Goal: Information Seeking & Learning: Learn about a topic

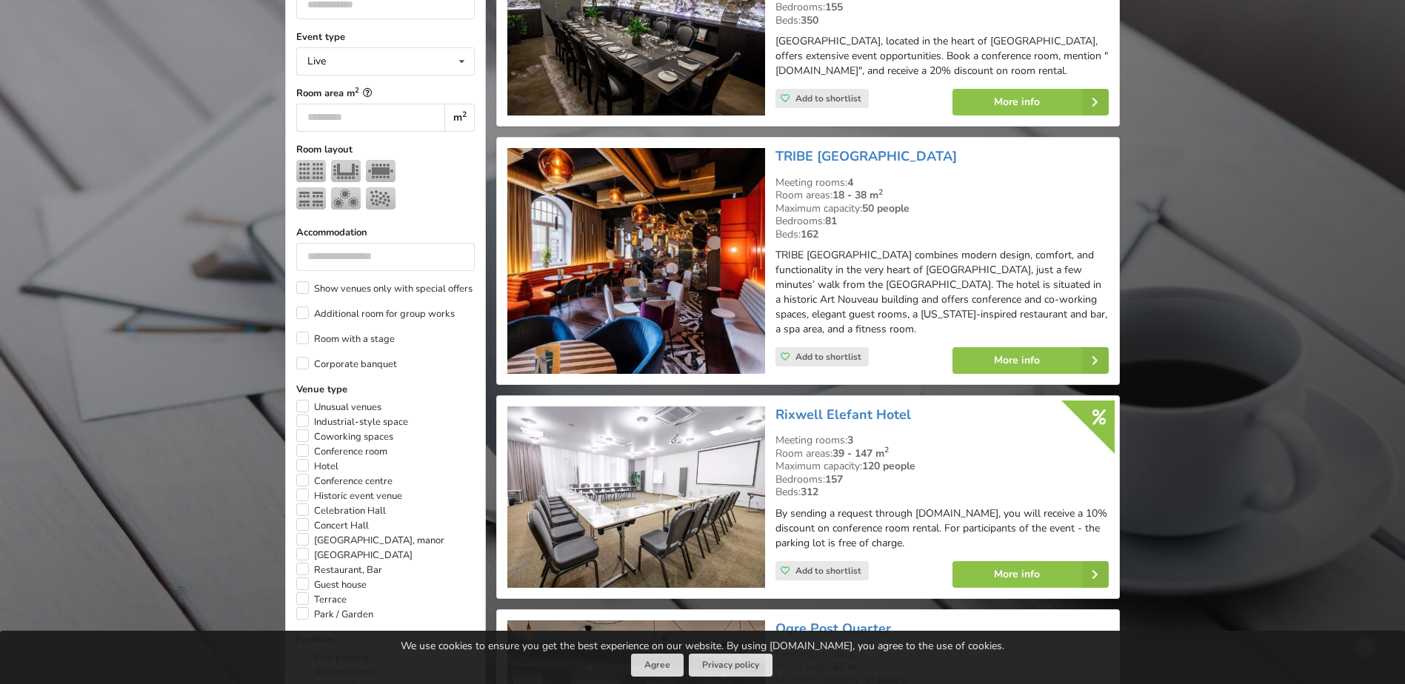
scroll to position [519, 0]
click at [630, 271] on img at bounding box center [635, 260] width 257 height 226
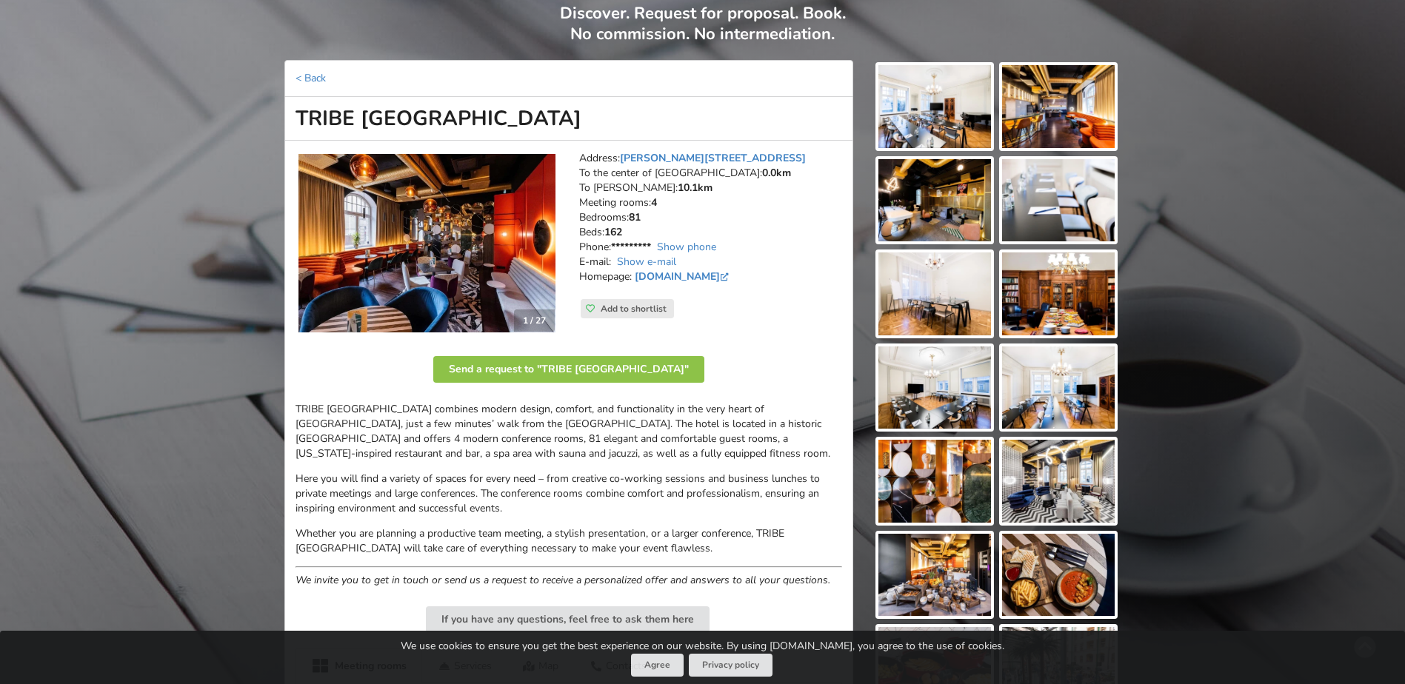
scroll to position [148, 0]
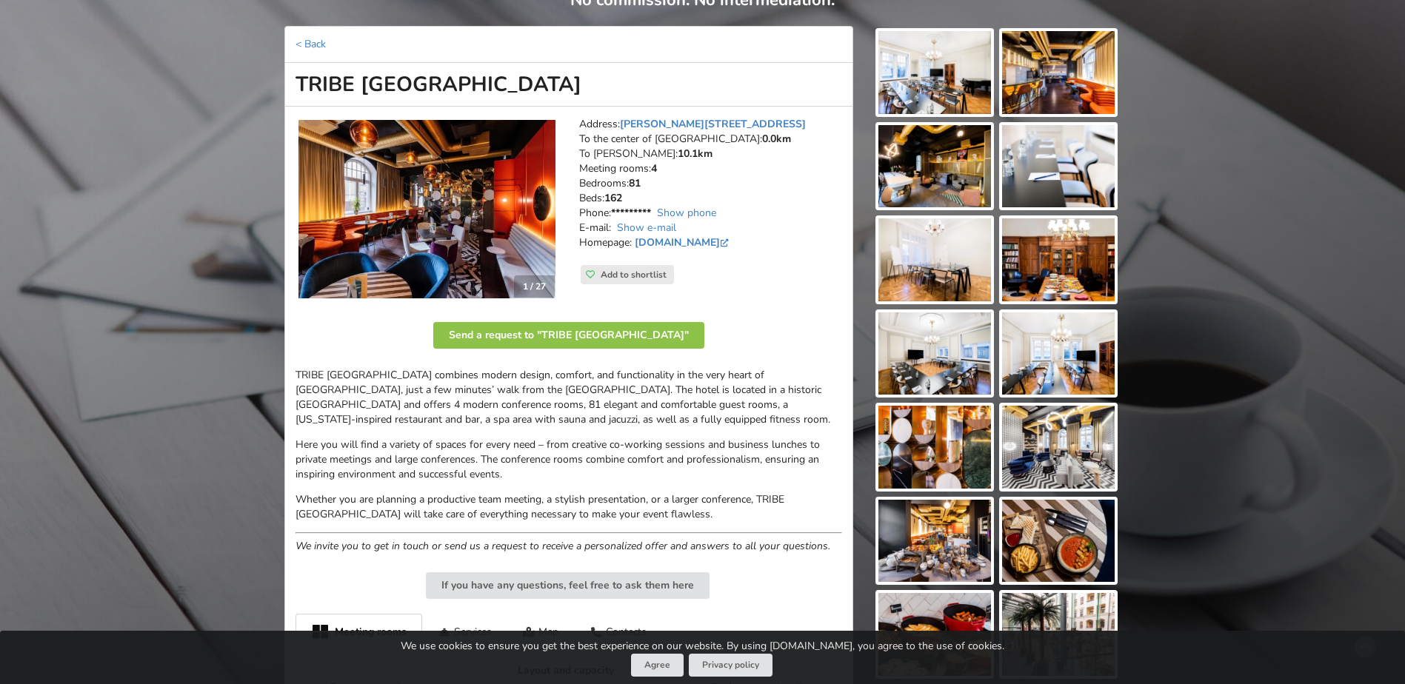
click at [536, 204] on img at bounding box center [427, 209] width 257 height 179
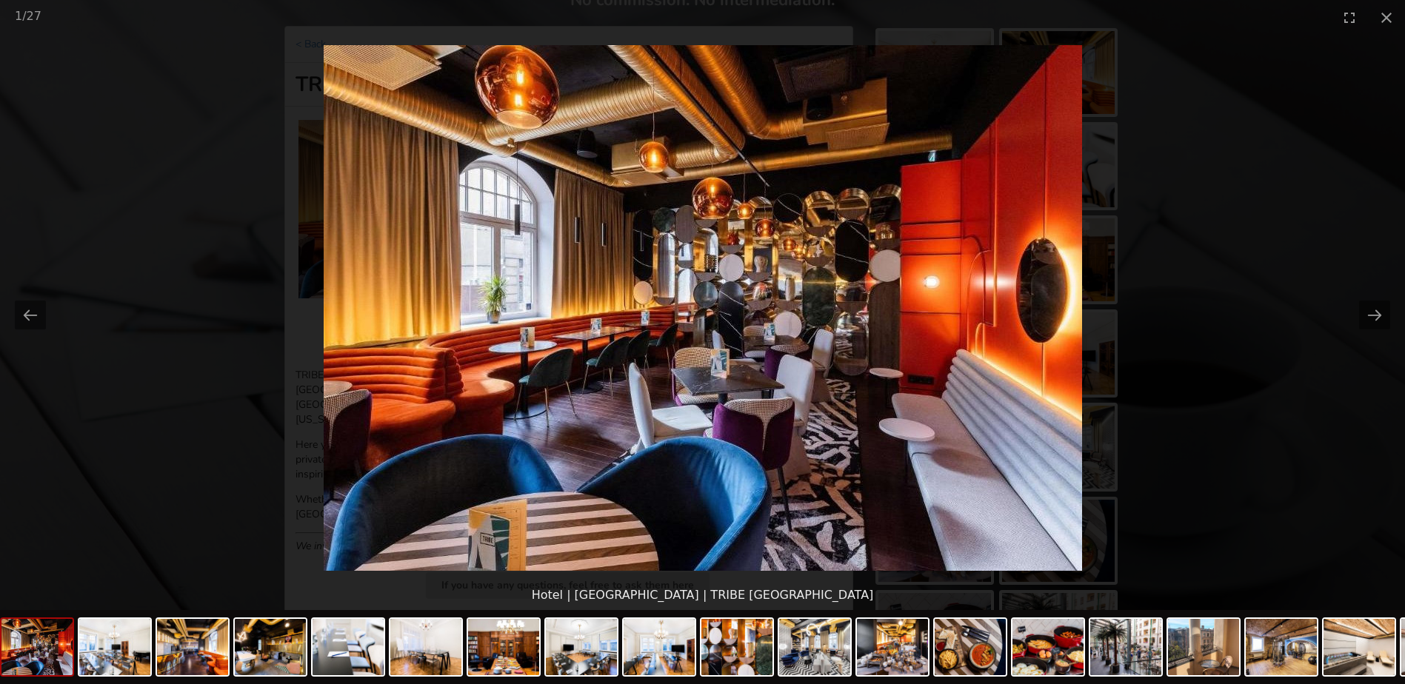
click at [1027, 275] on img at bounding box center [703, 308] width 759 height 526
click at [1387, 21] on button "Close gallery" at bounding box center [1386, 17] width 37 height 35
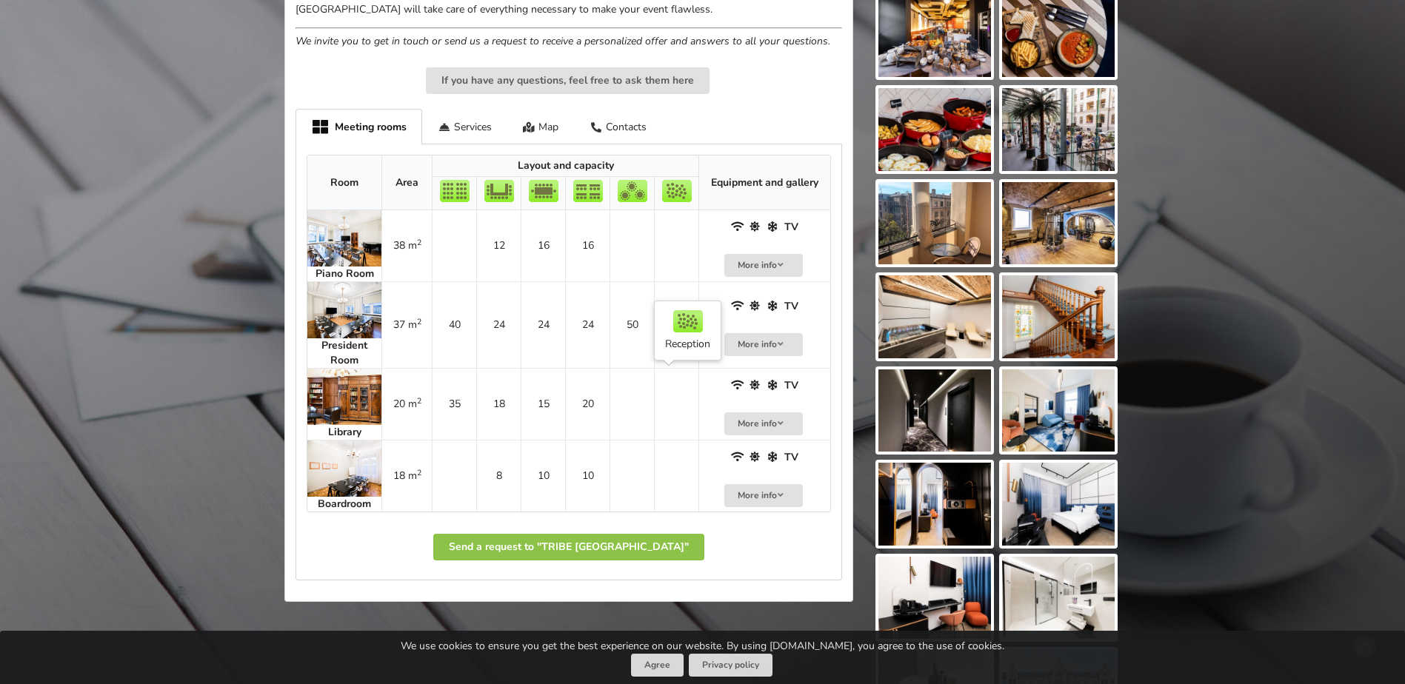
scroll to position [667, 0]
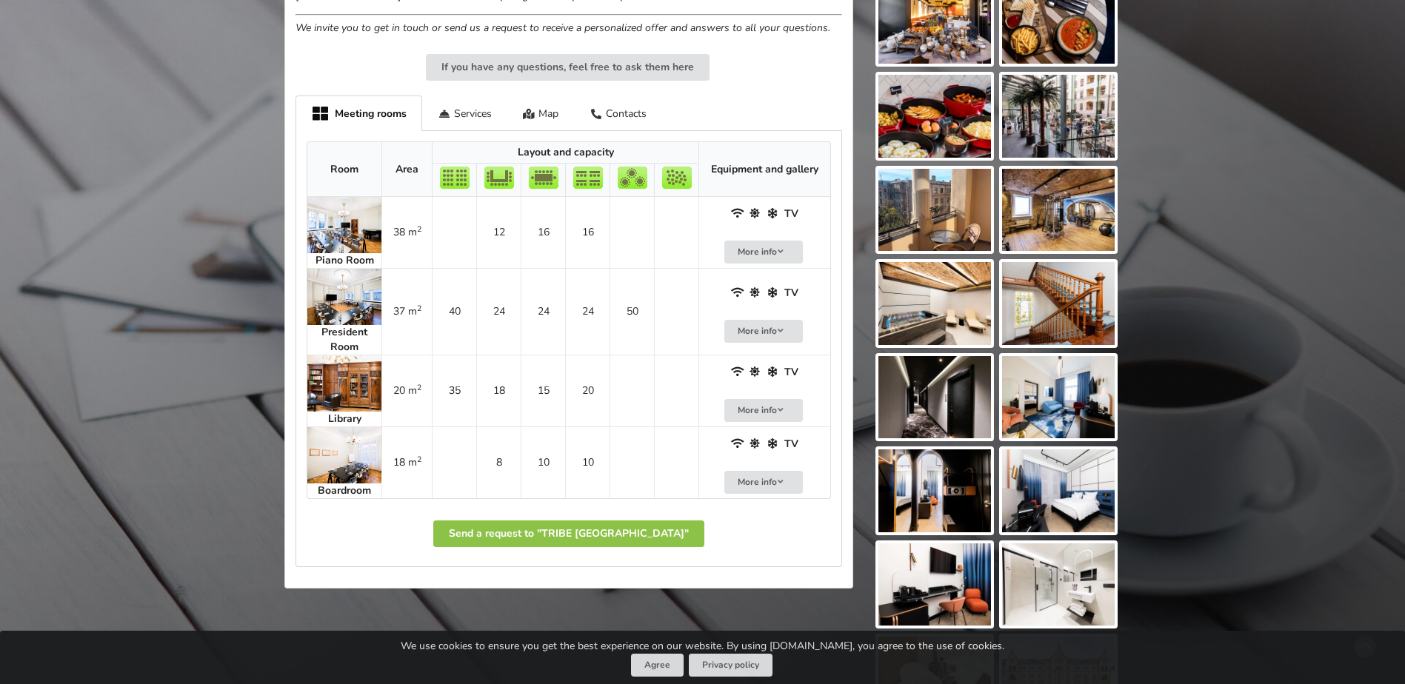
click at [342, 307] on img at bounding box center [344, 297] width 74 height 56
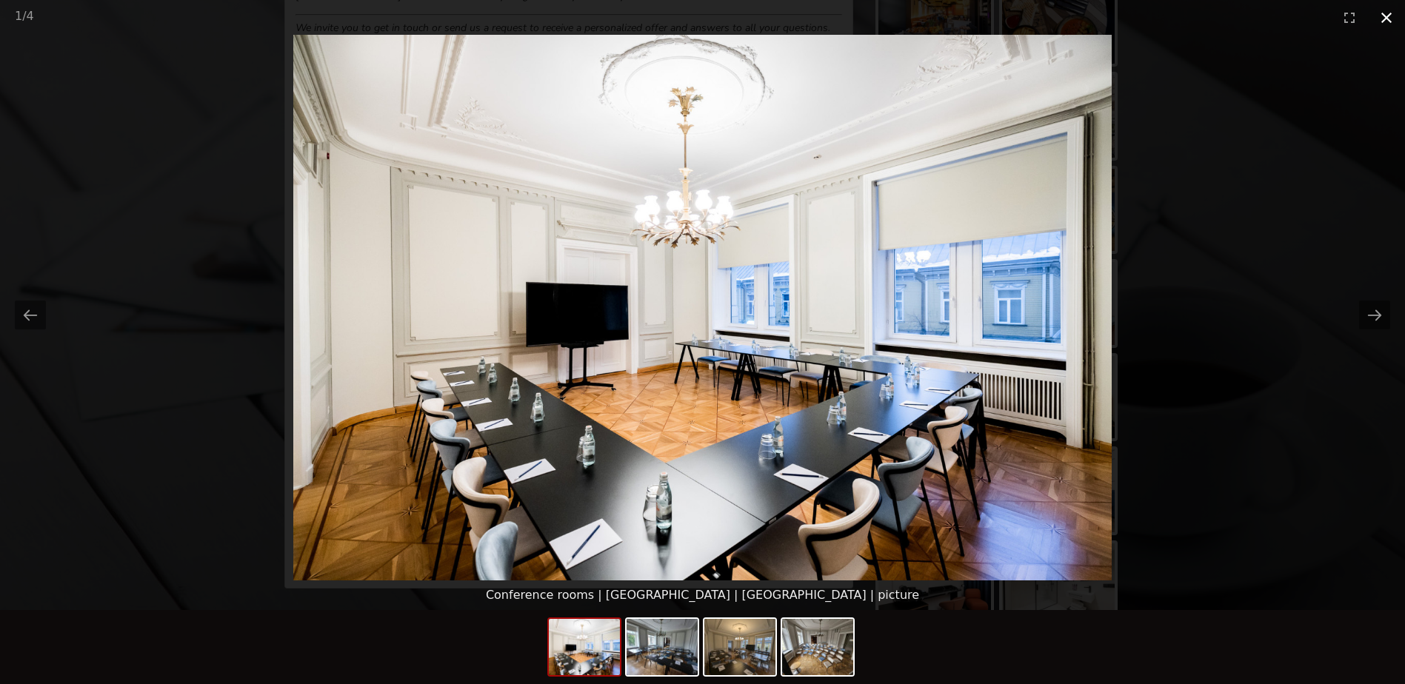
click at [1387, 19] on button "Close gallery" at bounding box center [1386, 17] width 37 height 35
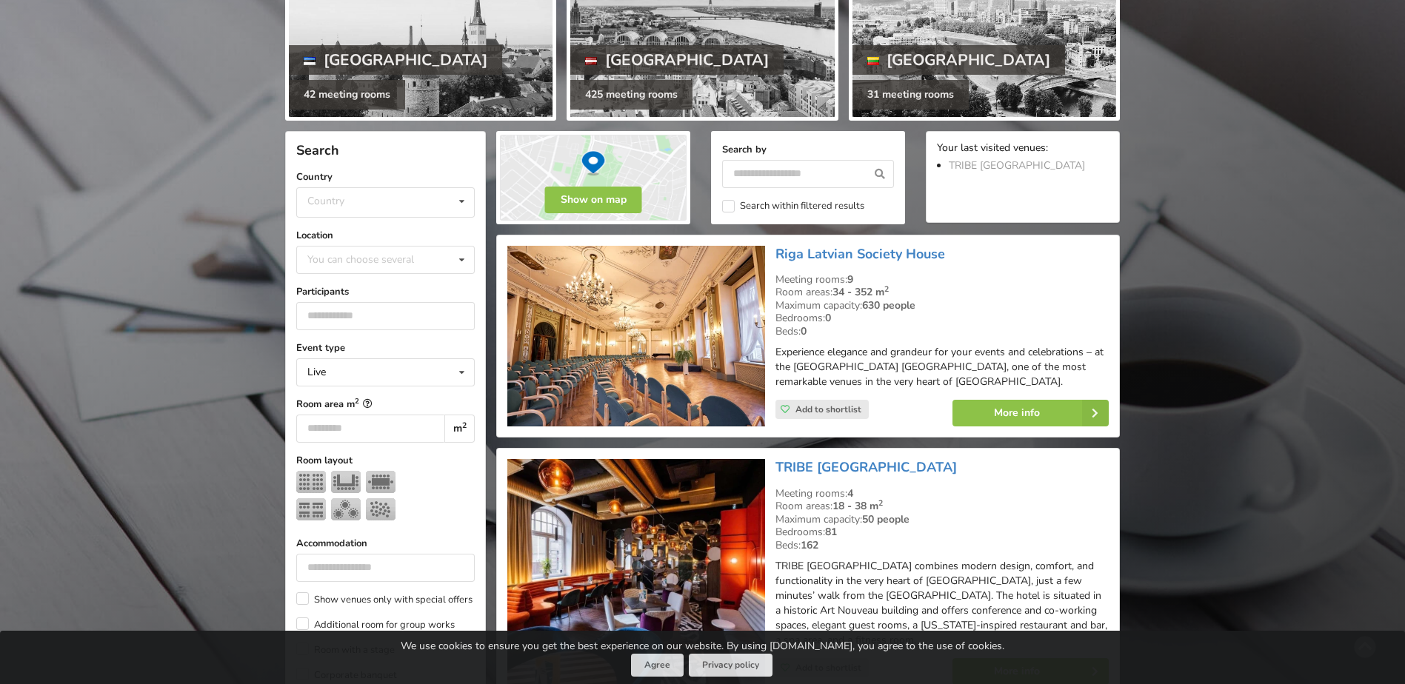
scroll to position [222, 0]
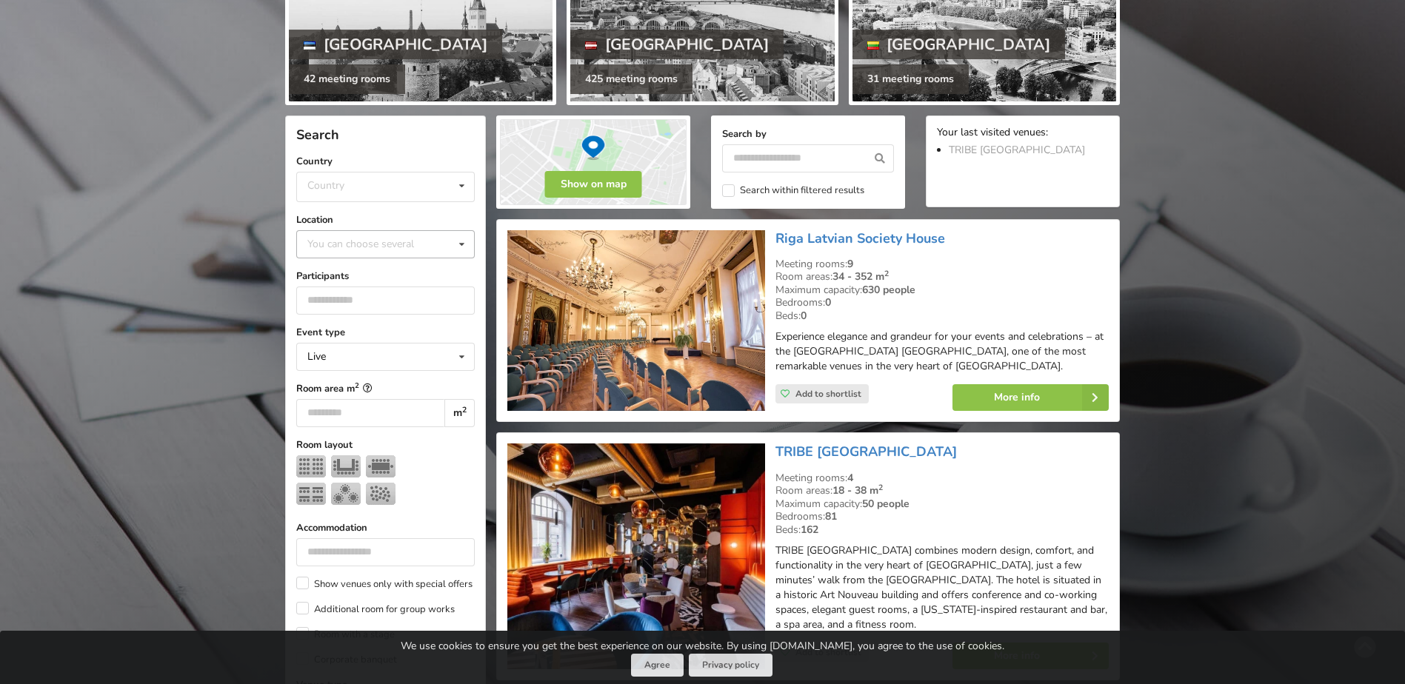
click at [397, 250] on div "You can choose several" at bounding box center [376, 244] width 144 height 17
click at [366, 249] on div "You can choose several Pardaugava Teika Pärnu County Apsuciems Jurkalne Marupe …" at bounding box center [385, 244] width 179 height 28
type input "***"
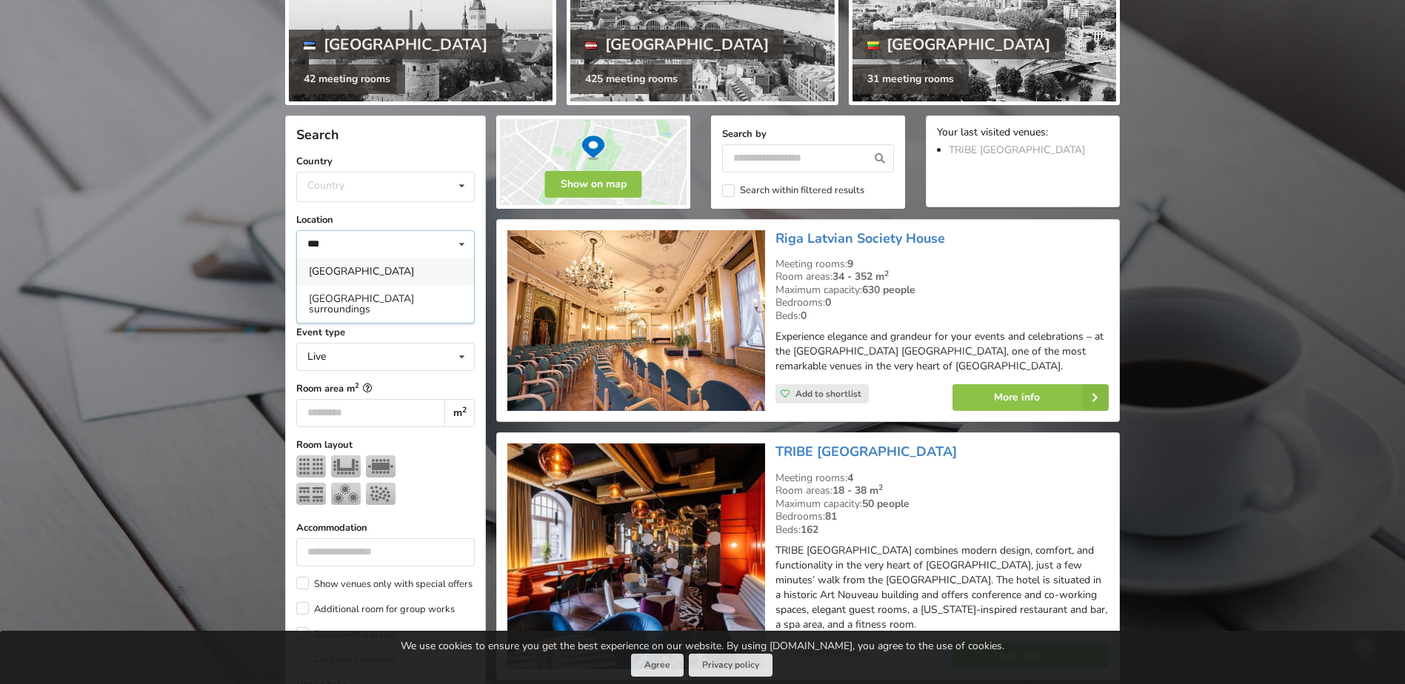
click at [343, 270] on div "[GEOGRAPHIC_DATA]" at bounding box center [385, 271] width 177 height 27
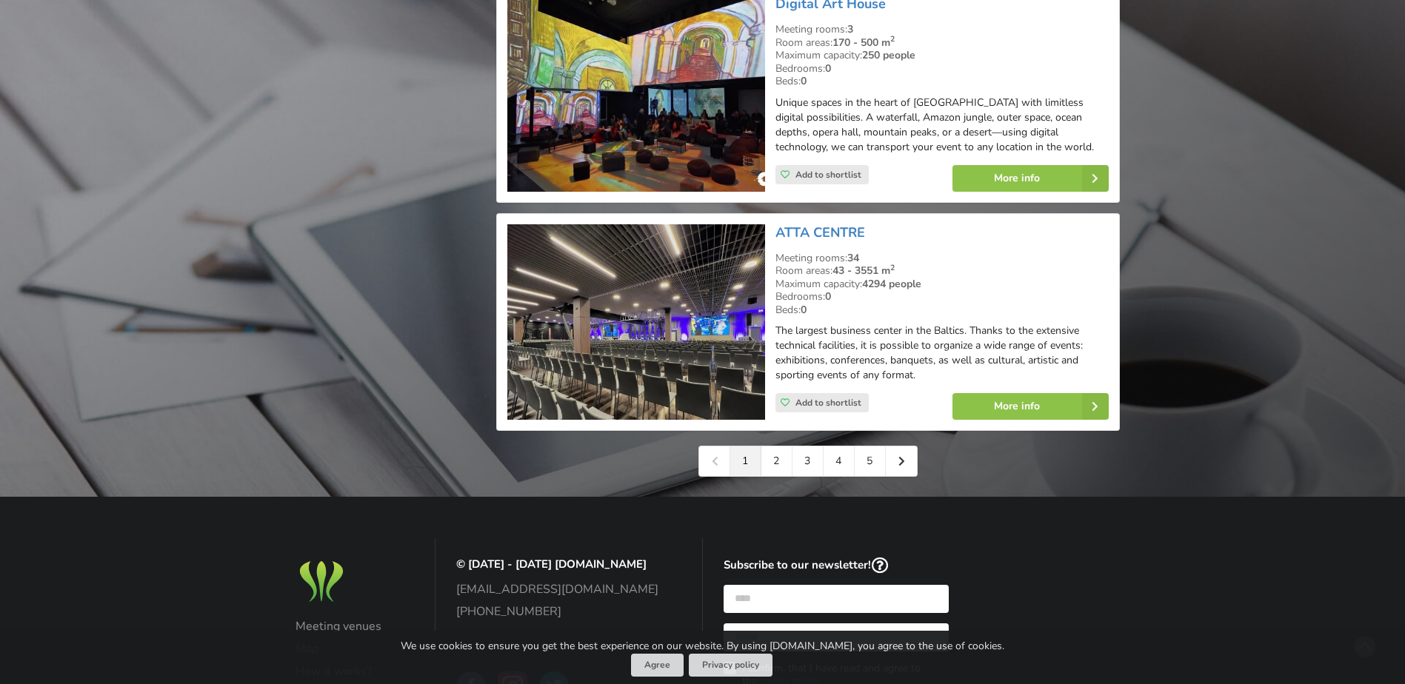
scroll to position [3444, 0]
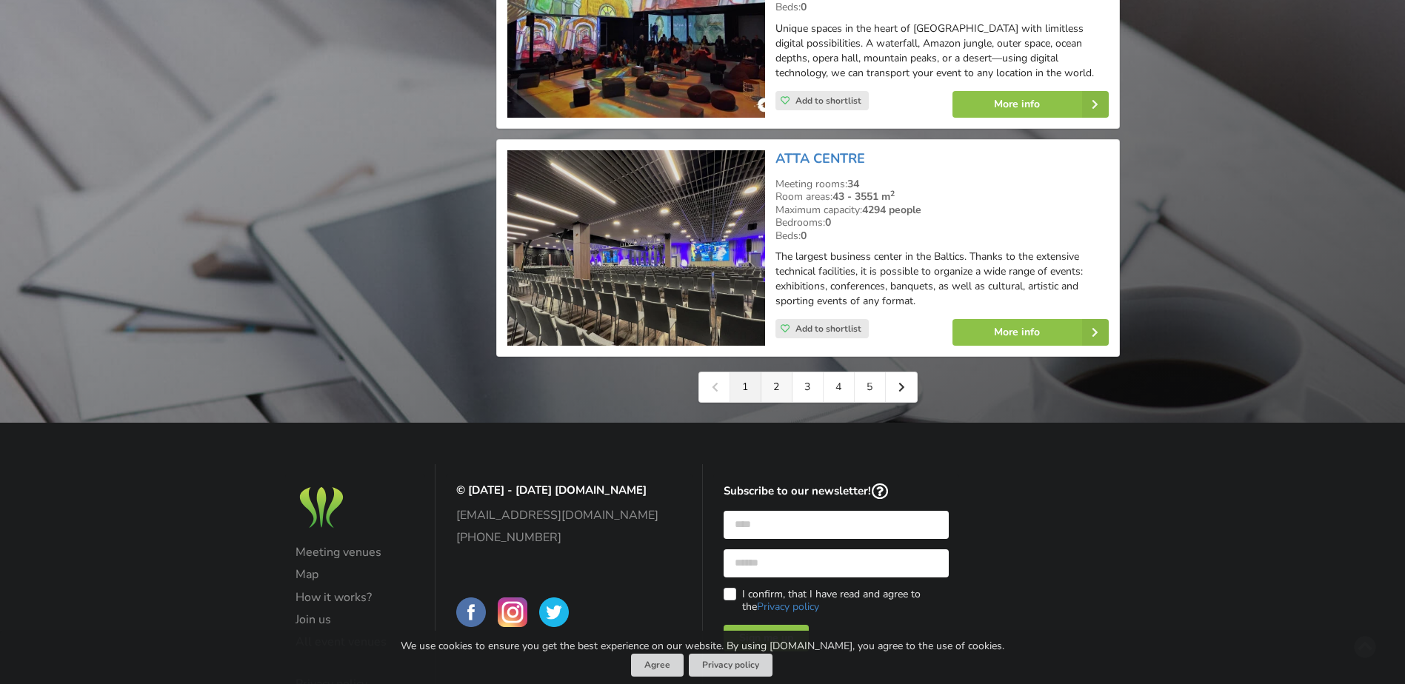
click at [786, 373] on link "2" at bounding box center [777, 388] width 31 height 30
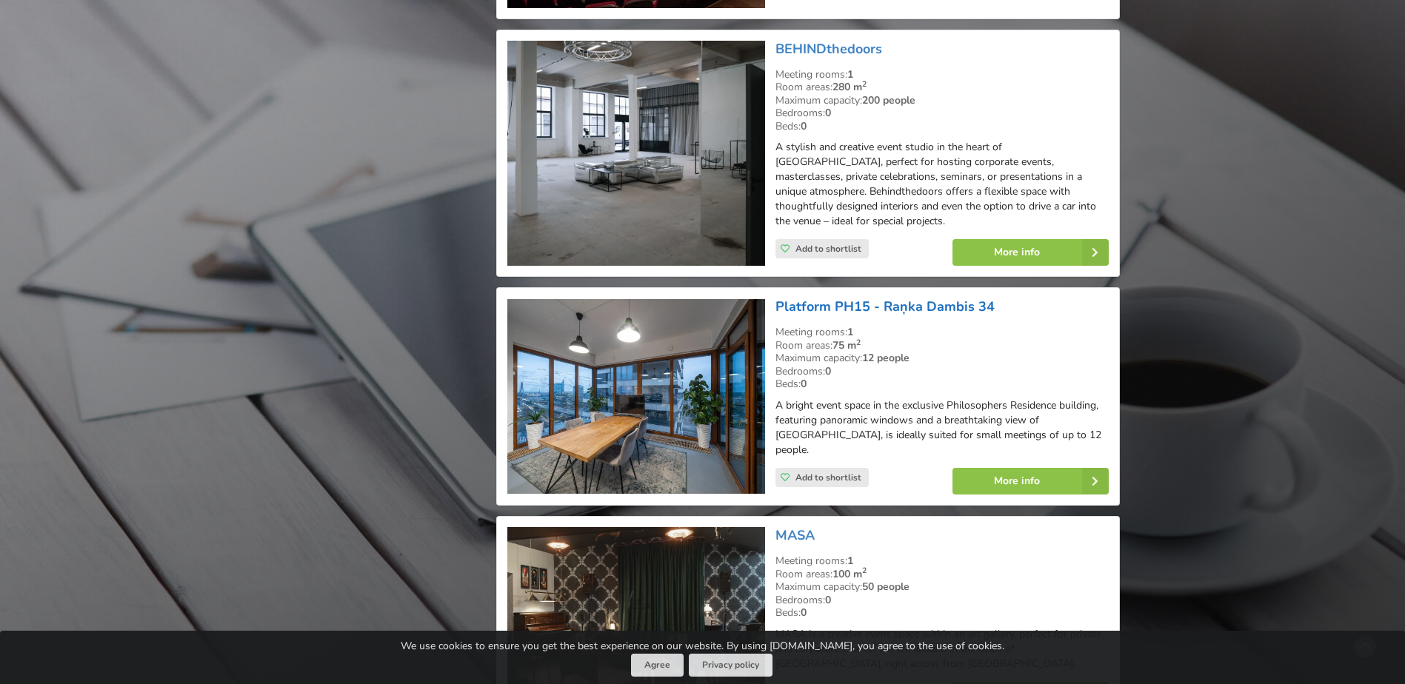
scroll to position [2519, 0]
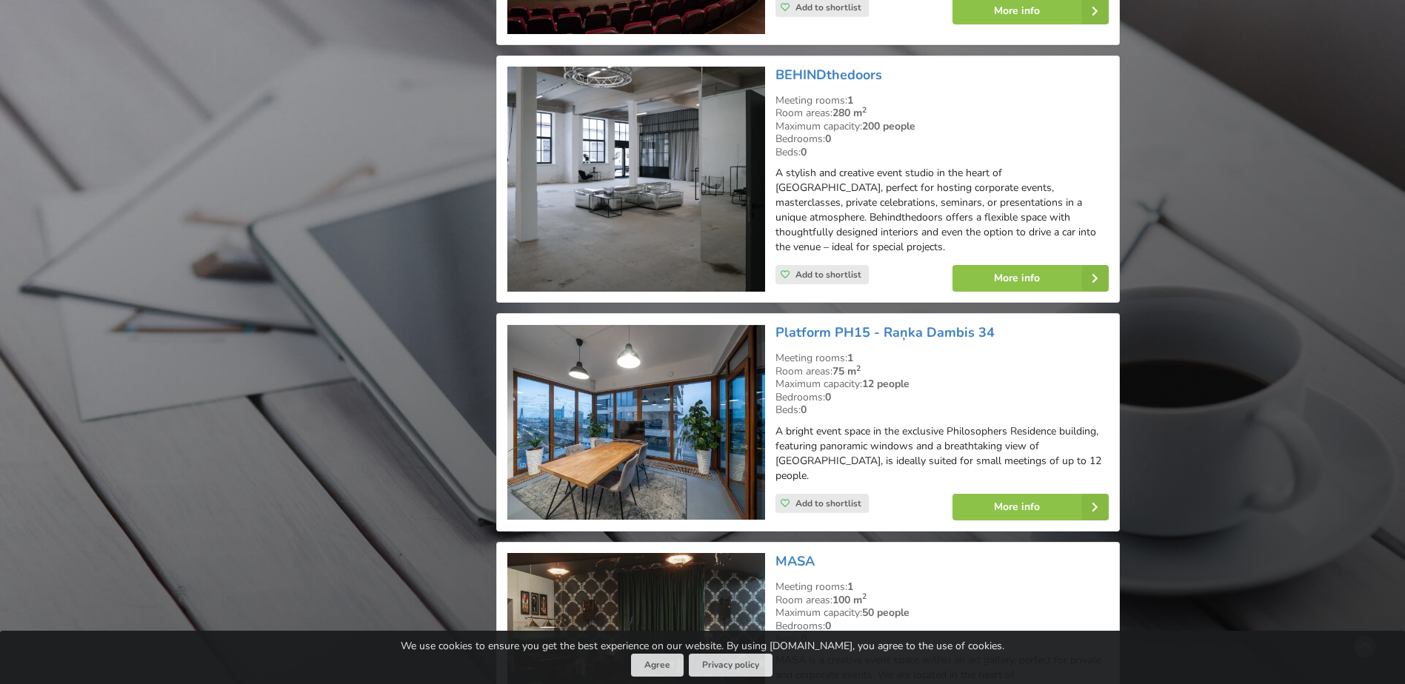
click at [615, 226] on img at bounding box center [635, 180] width 257 height 226
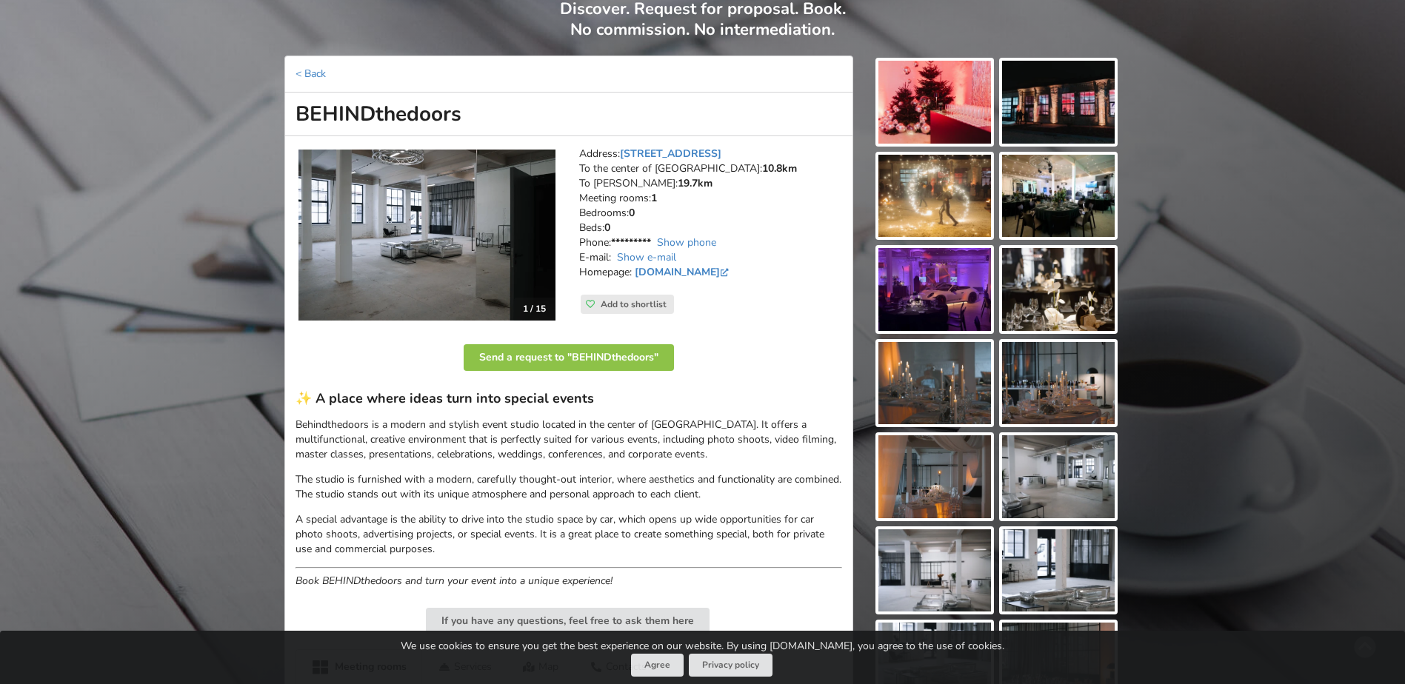
scroll to position [148, 0]
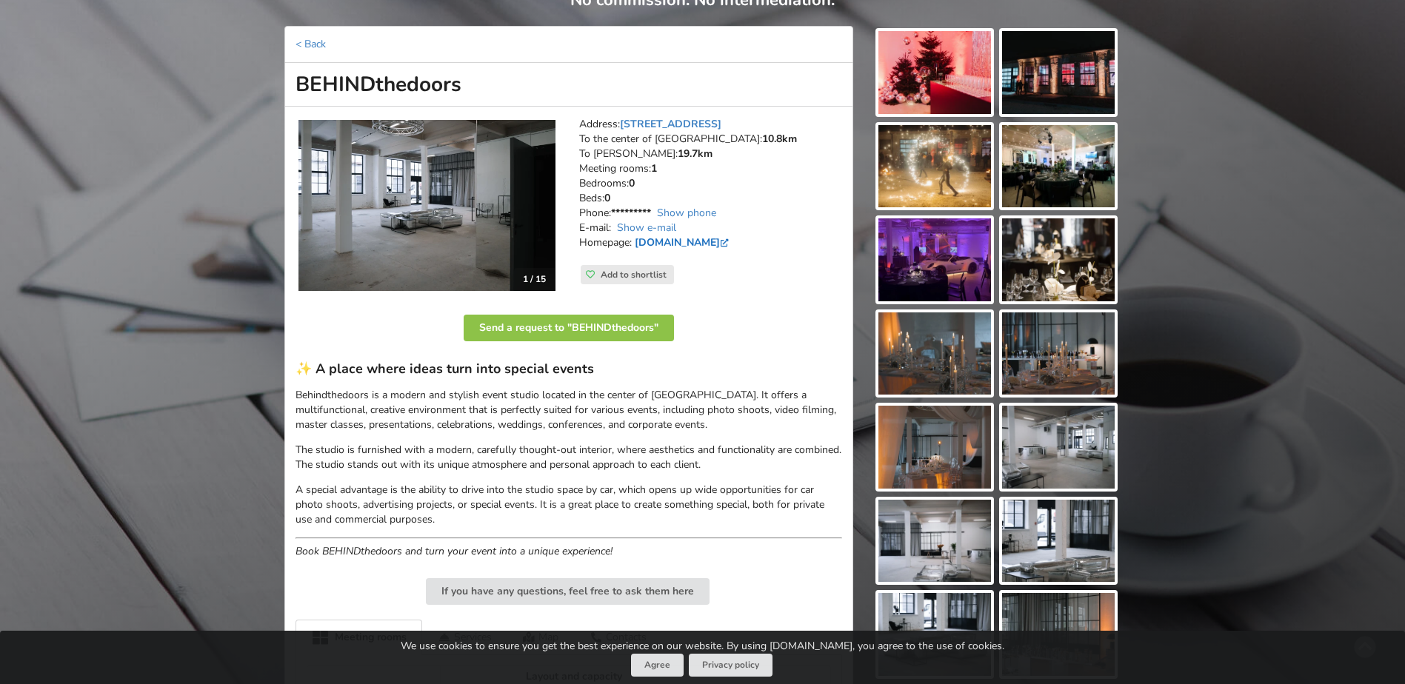
click at [660, 242] on link "www.behindthedoors.lv" at bounding box center [683, 243] width 97 height 14
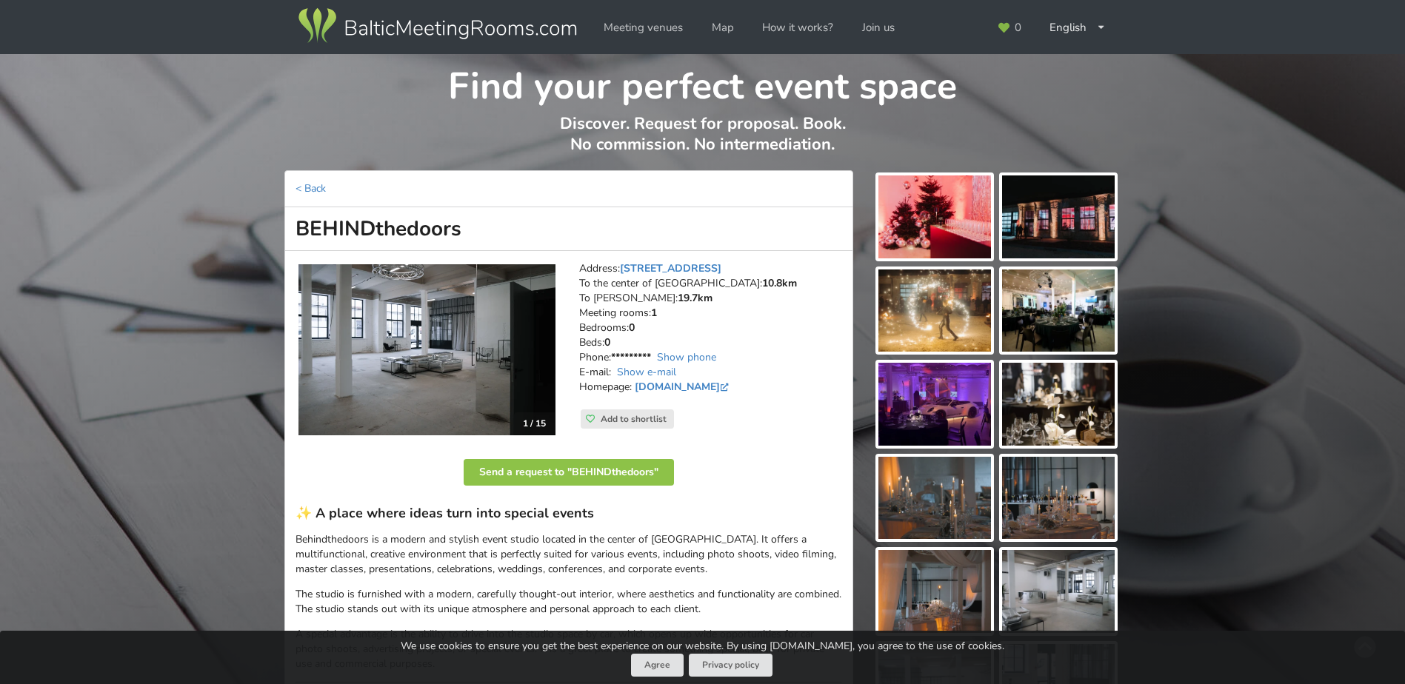
scroll to position [0, 0]
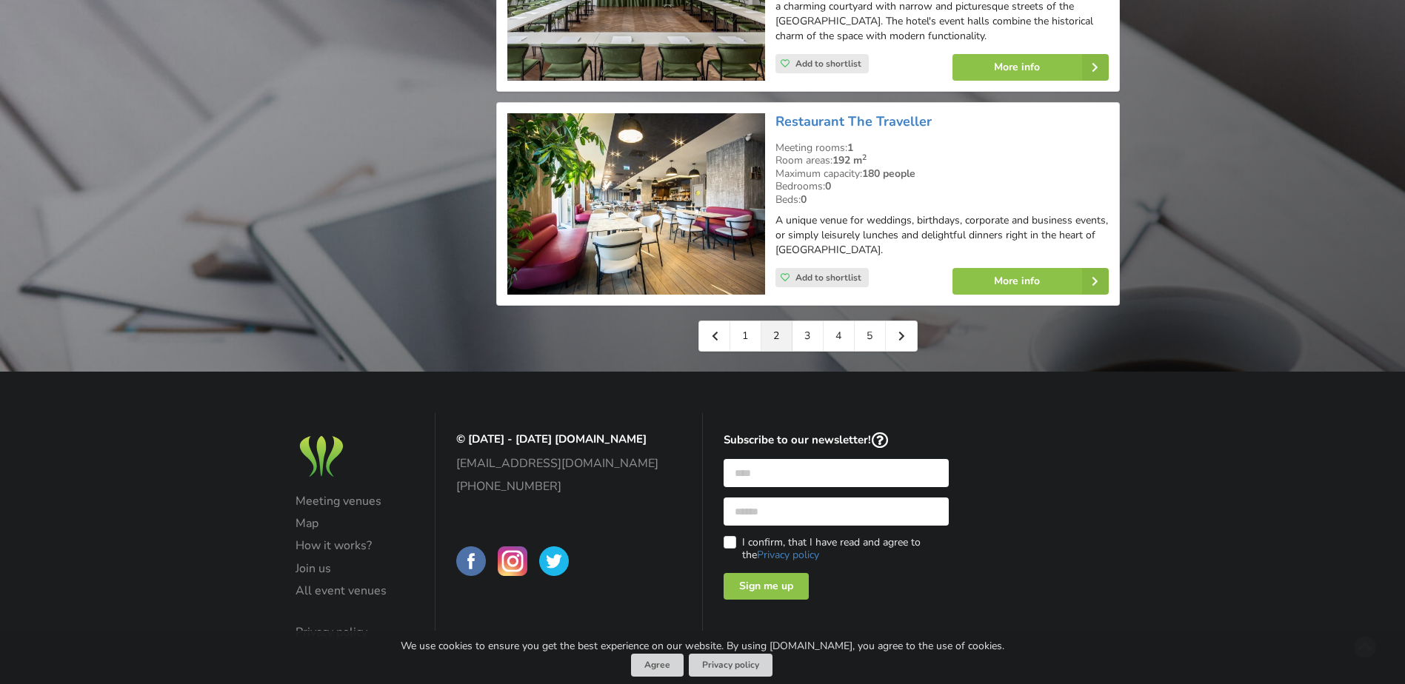
scroll to position [3408, 0]
click at [899, 330] on icon at bounding box center [902, 335] width 7 height 10
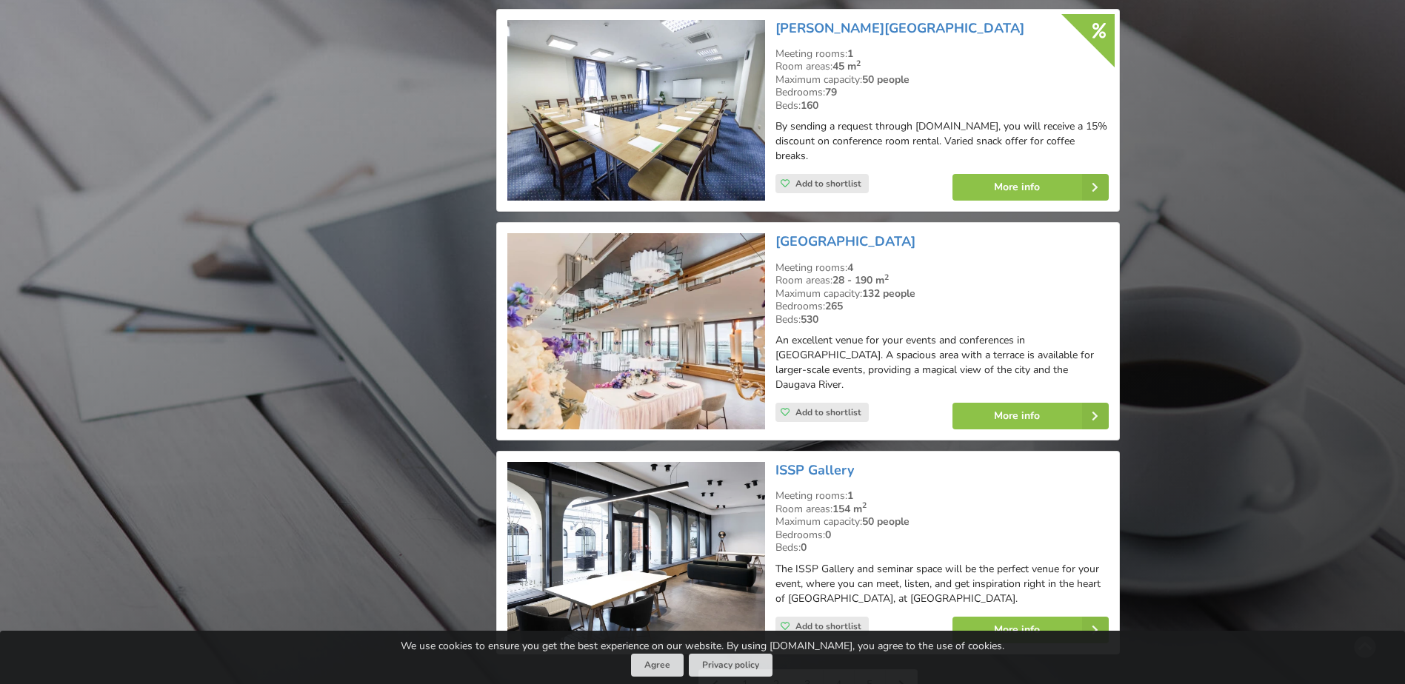
scroll to position [3259, 0]
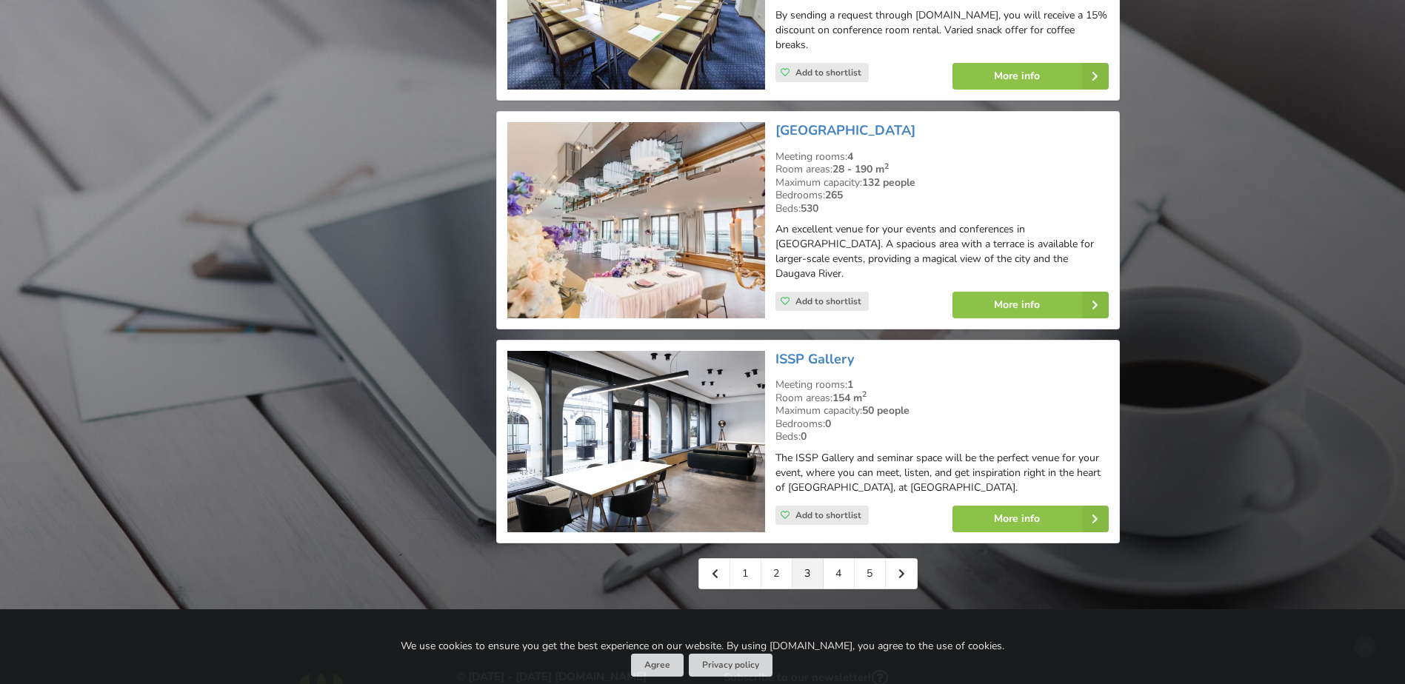
click at [659, 369] on img at bounding box center [635, 441] width 257 height 181
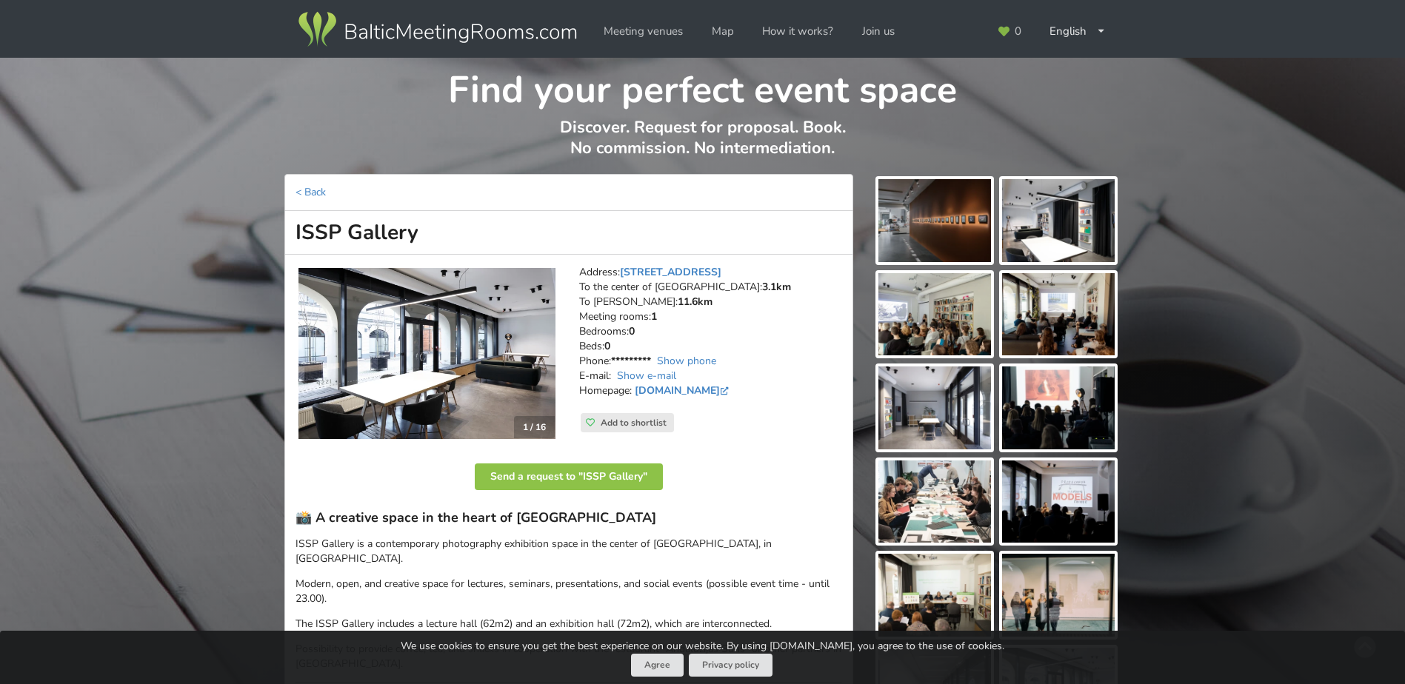
click at [404, 344] on img at bounding box center [427, 354] width 257 height 172
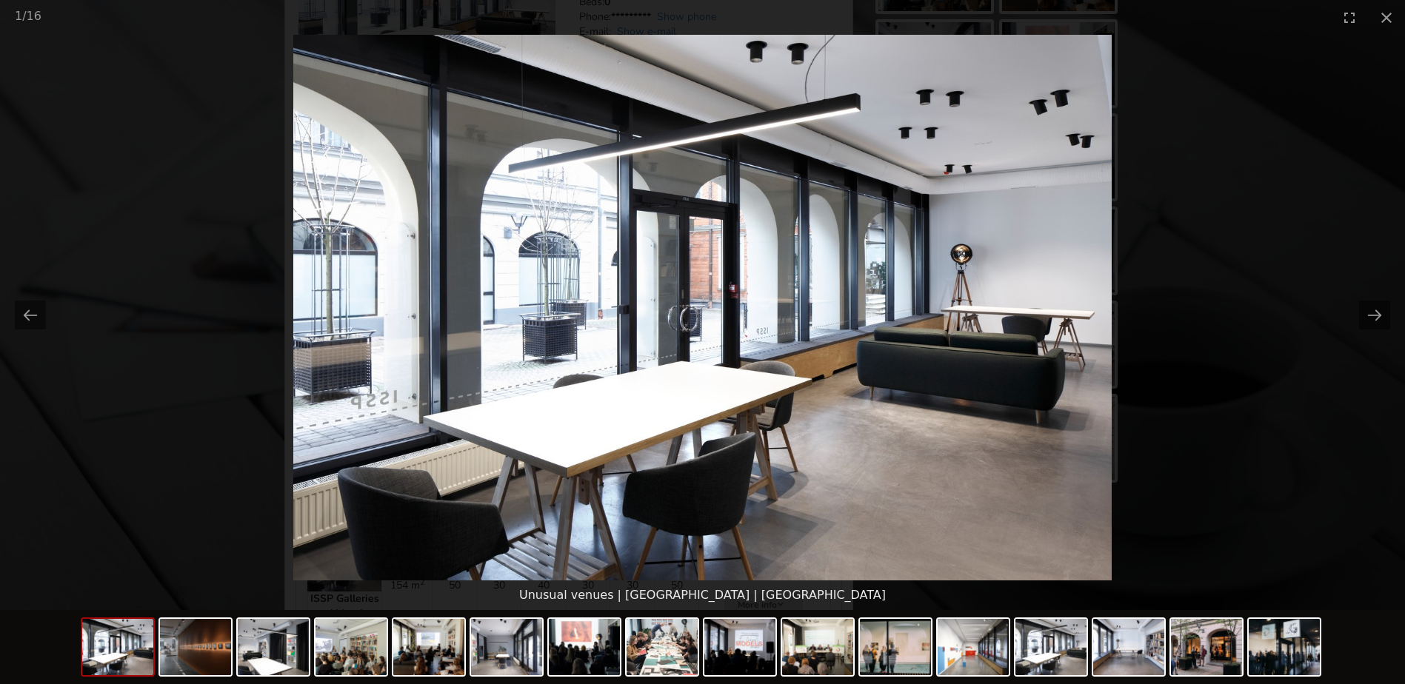
scroll to position [370, 0]
